Goal: Navigation & Orientation: Find specific page/section

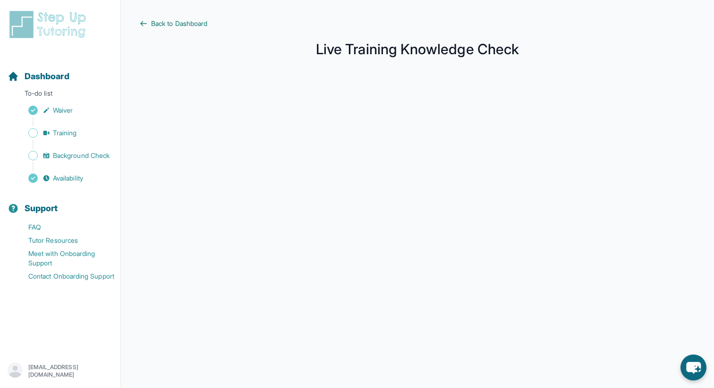
click at [172, 25] on span "Back to Dashboard" at bounding box center [179, 23] width 56 height 9
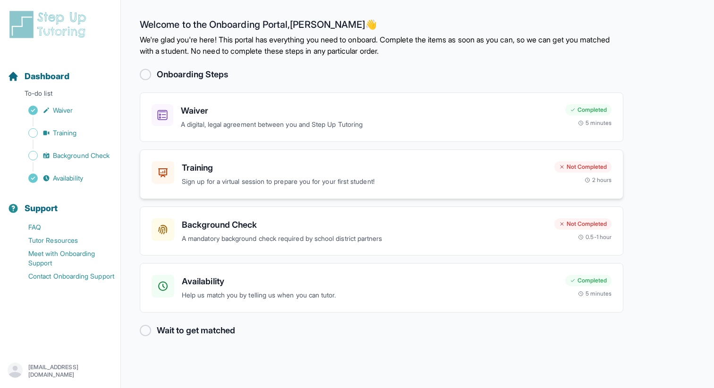
click at [250, 182] on p "Sign up for a virtual session to prepare you for your first student!" at bounding box center [364, 181] width 365 height 11
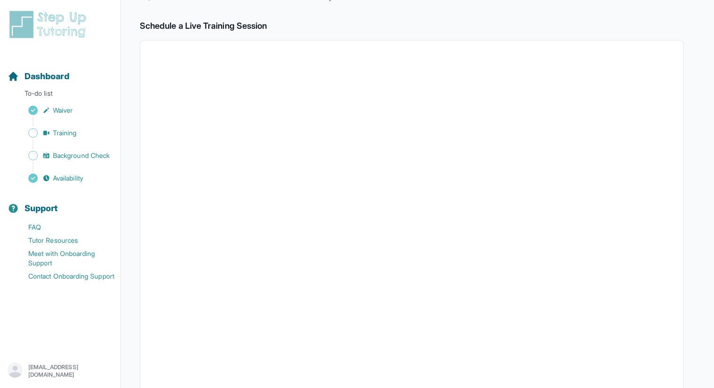
scroll to position [223, 0]
click at [60, 130] on span "Training" at bounding box center [65, 132] width 24 height 9
click at [34, 108] on icon "Sidebar" at bounding box center [33, 111] width 6 height 6
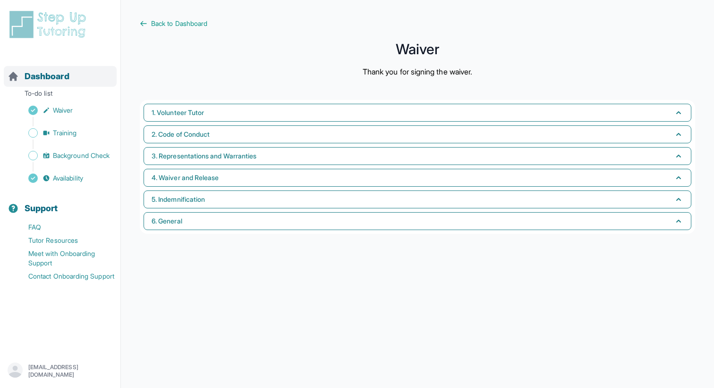
click at [32, 76] on span "Dashboard" at bounding box center [47, 76] width 45 height 13
